Goal: Information Seeking & Learning: Learn about a topic

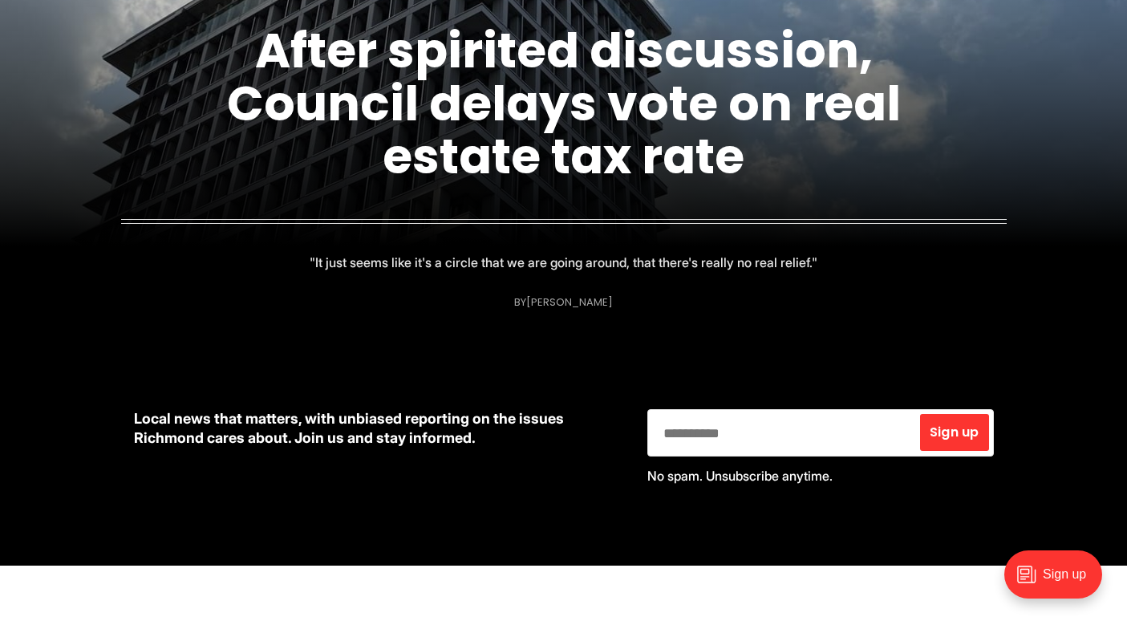
scroll to position [399, 0]
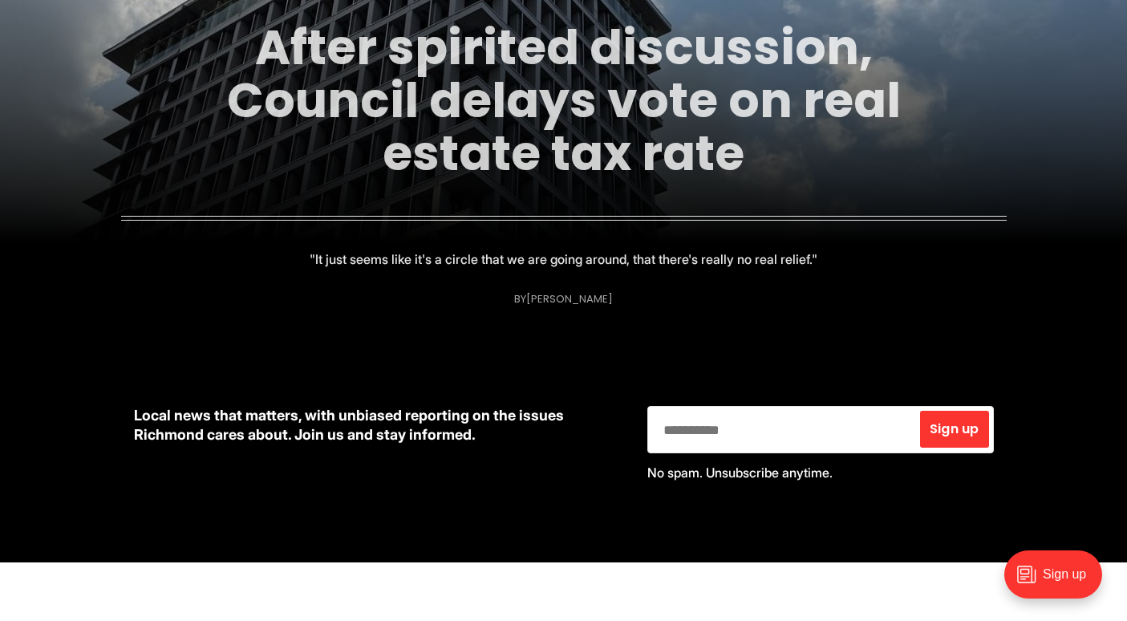
click at [509, 136] on link "After spirited discussion, Council delays vote on real estate tax rate" at bounding box center [564, 100] width 674 height 173
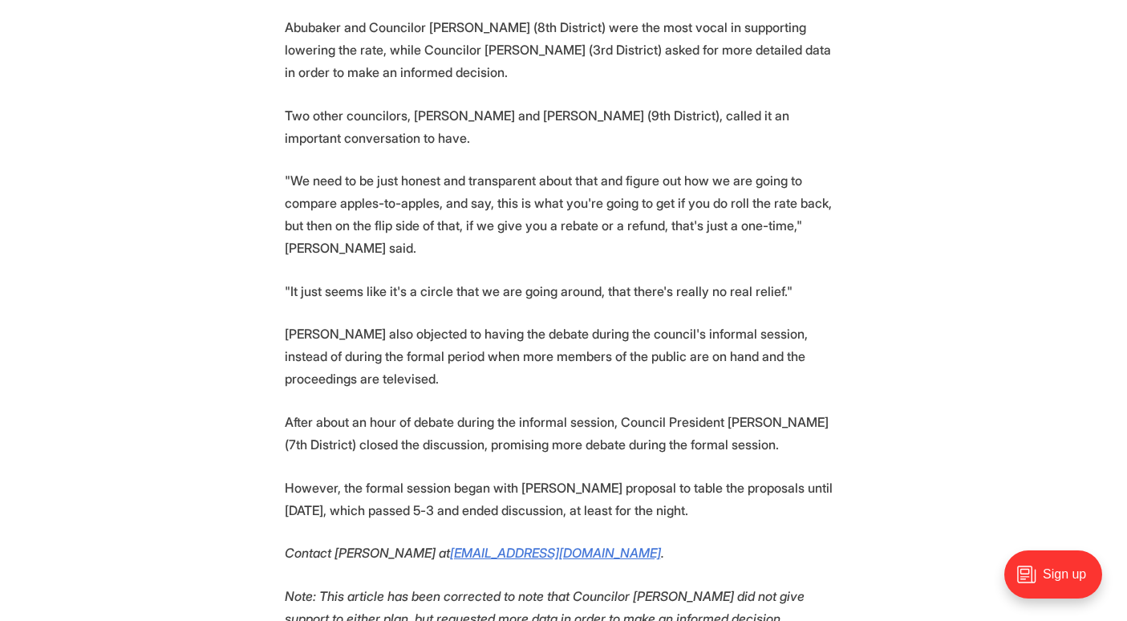
scroll to position [1917, 0]
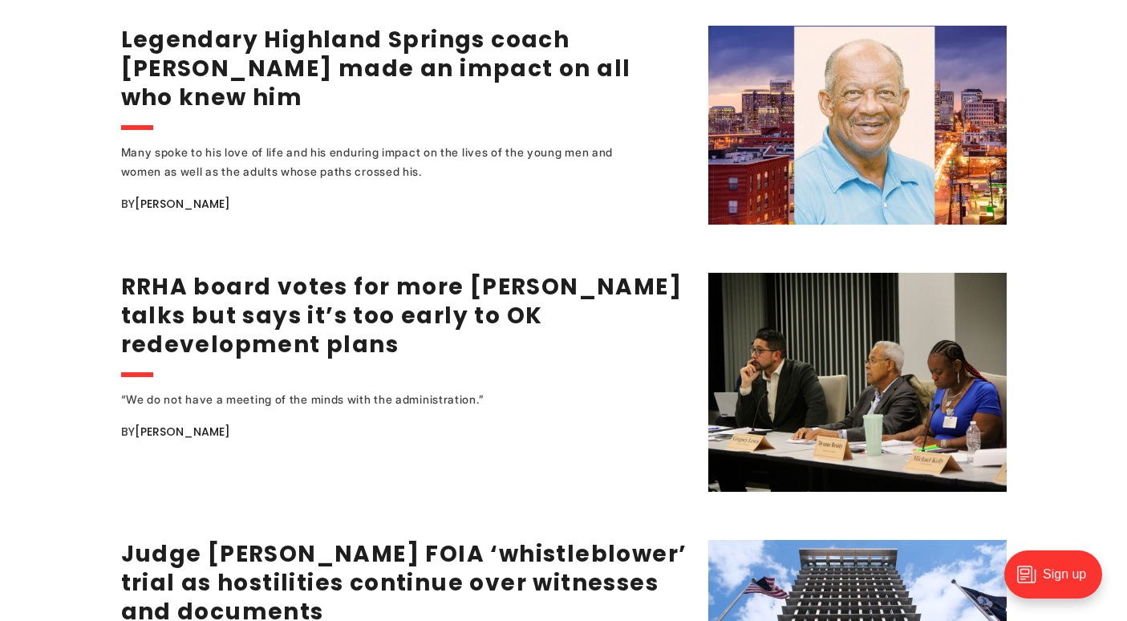
scroll to position [2198, 0]
